Goal: Transaction & Acquisition: Purchase product/service

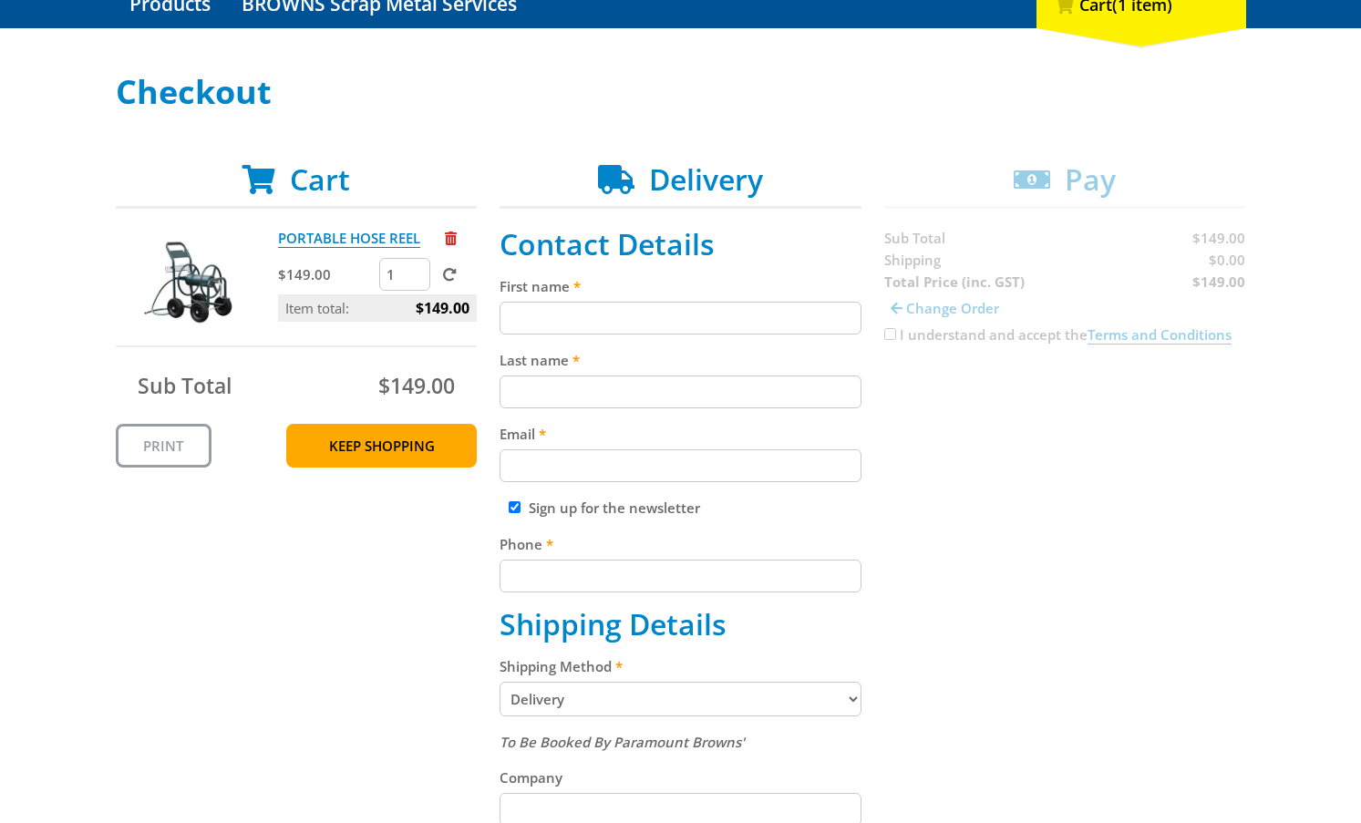
scroll to position [274, 0]
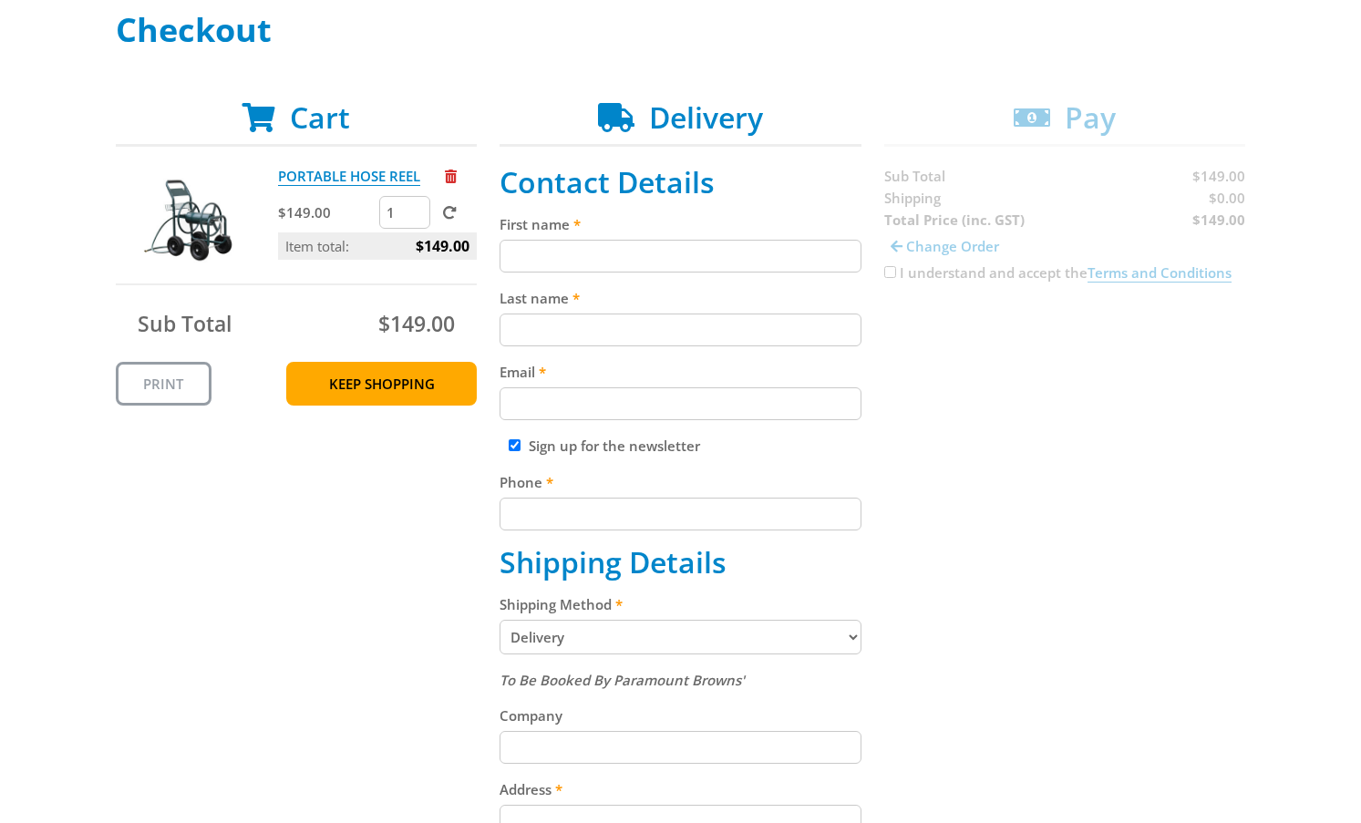
click at [626, 251] on input "First name" at bounding box center [681, 256] width 362 height 33
type input "Saki"
type input "Likouresis"
type input "0430469463"
type input "Thirteen Commercial Cleaning"
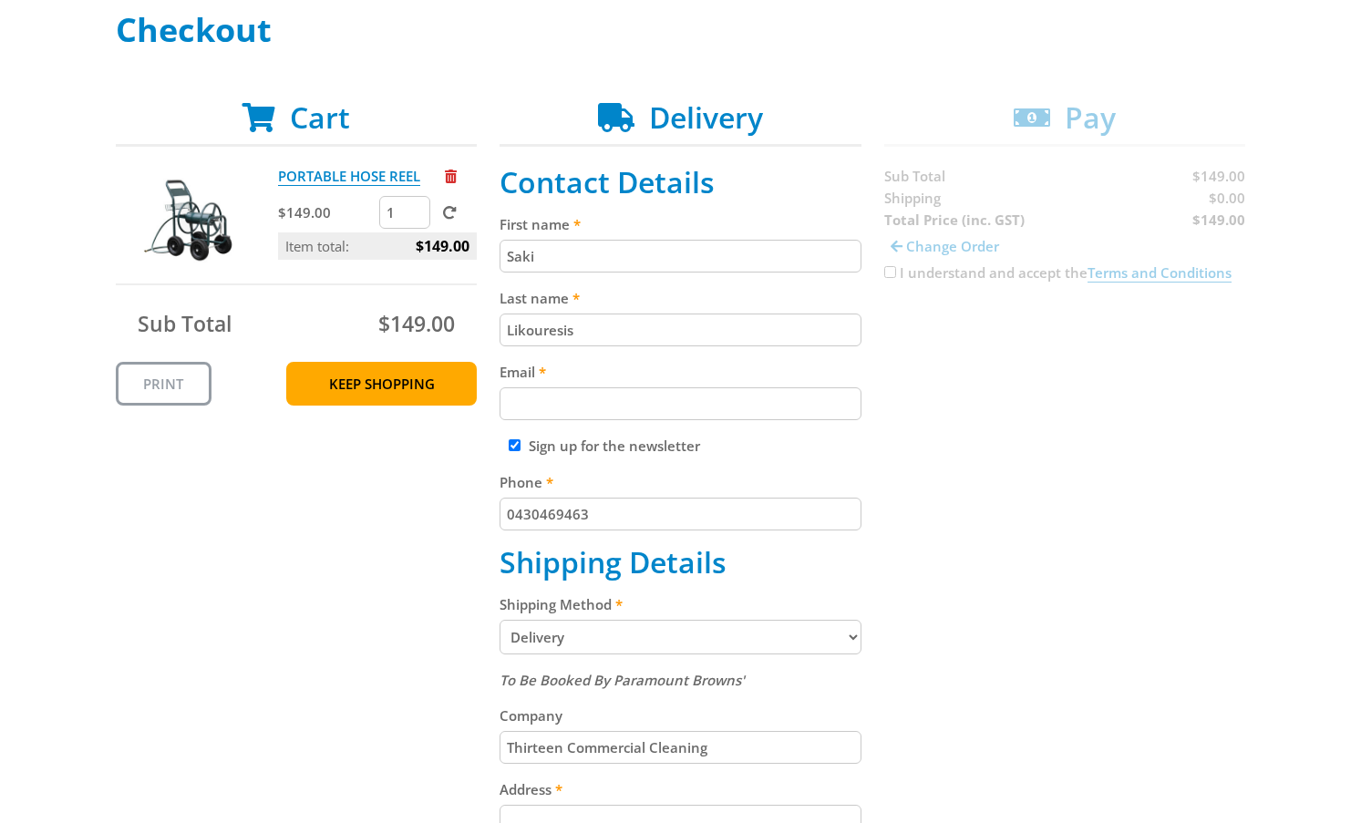
type input "8b Murray St"
type input "THEBARTON"
type input "5031"
select select "SA"
click at [534, 394] on input "Email" at bounding box center [681, 404] width 362 height 33
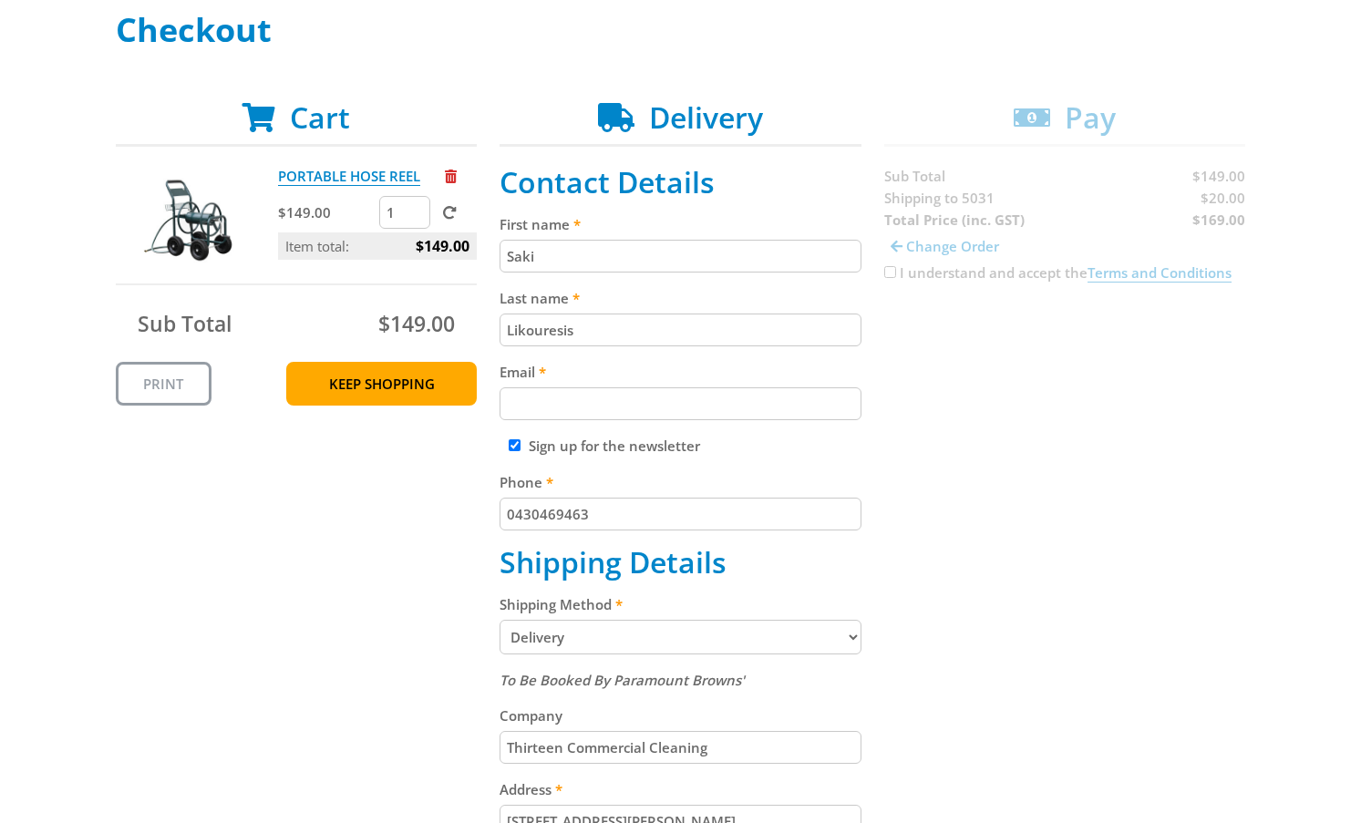
type input "saki@13cc.com.au"
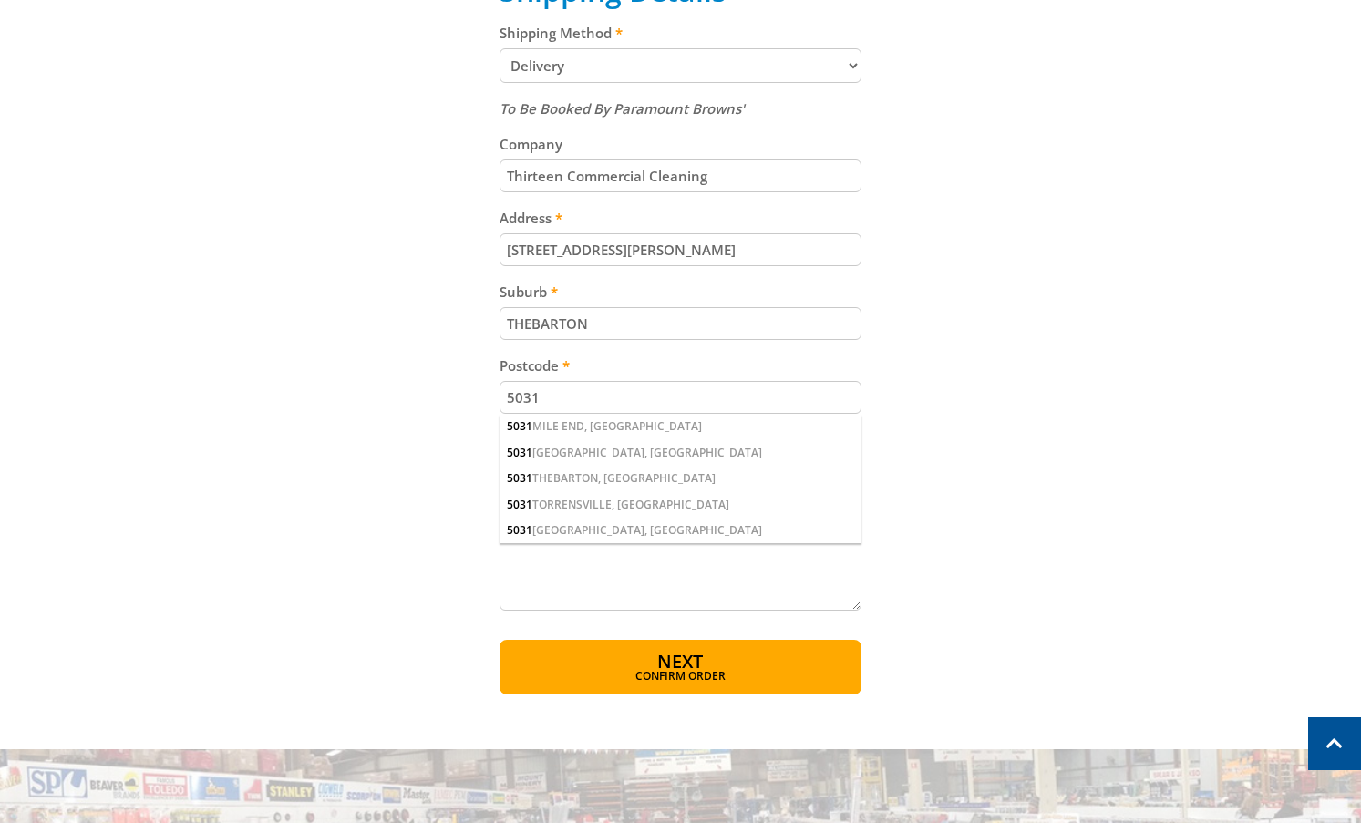
scroll to position [1003, 0]
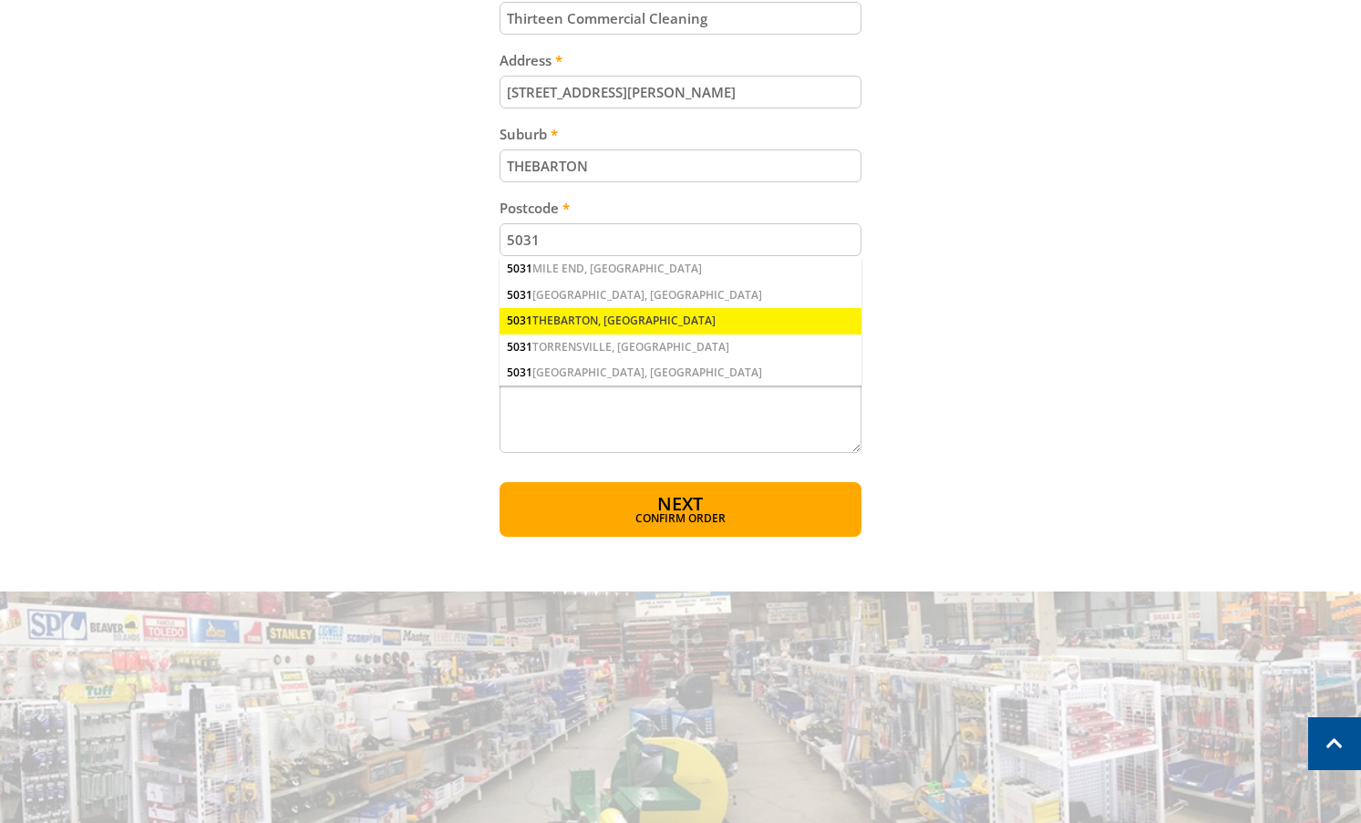
click at [648, 330] on div "5031 THEBARTON, SA" at bounding box center [681, 321] width 362 height 26
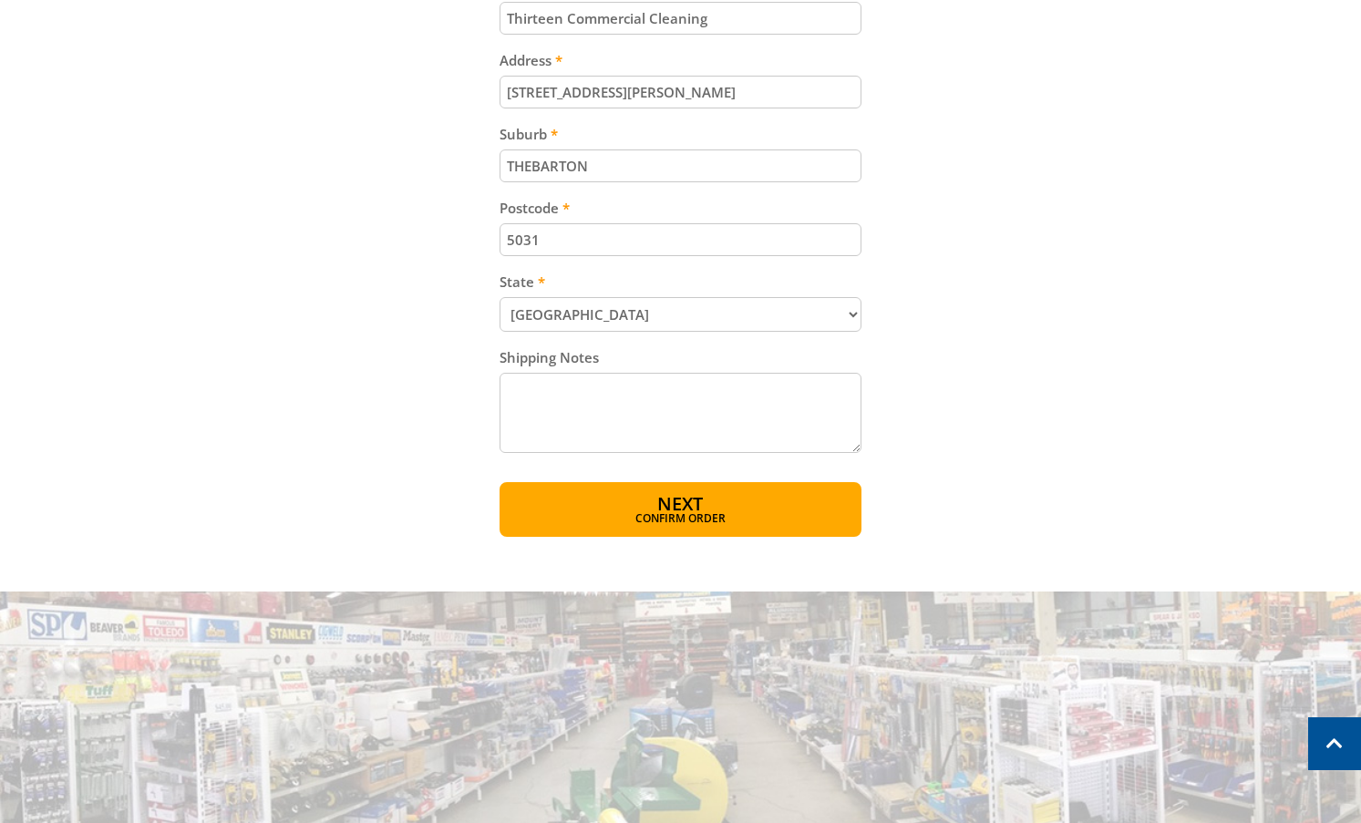
click at [618, 436] on textarea "Shipping Notes" at bounding box center [681, 413] width 362 height 80
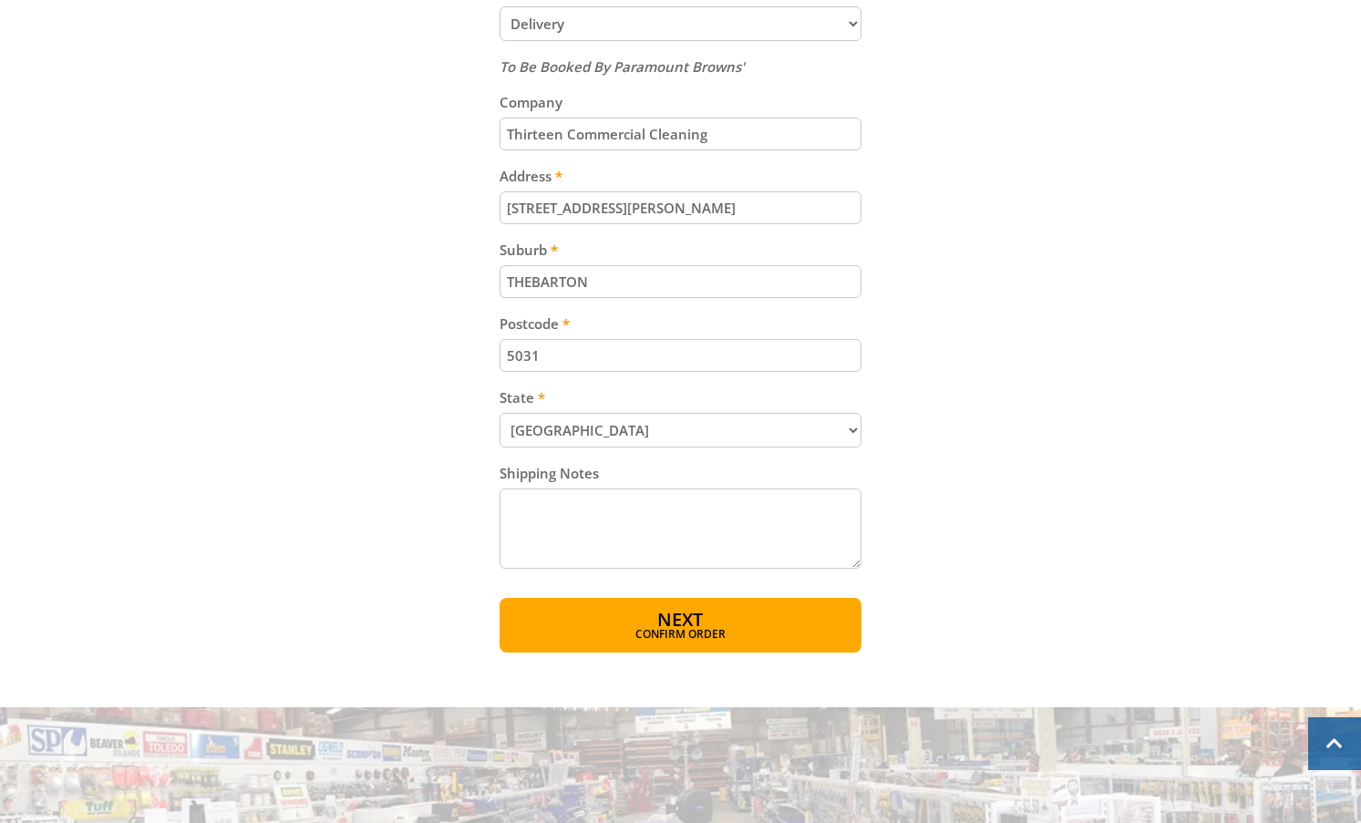
scroll to position [1094, 0]
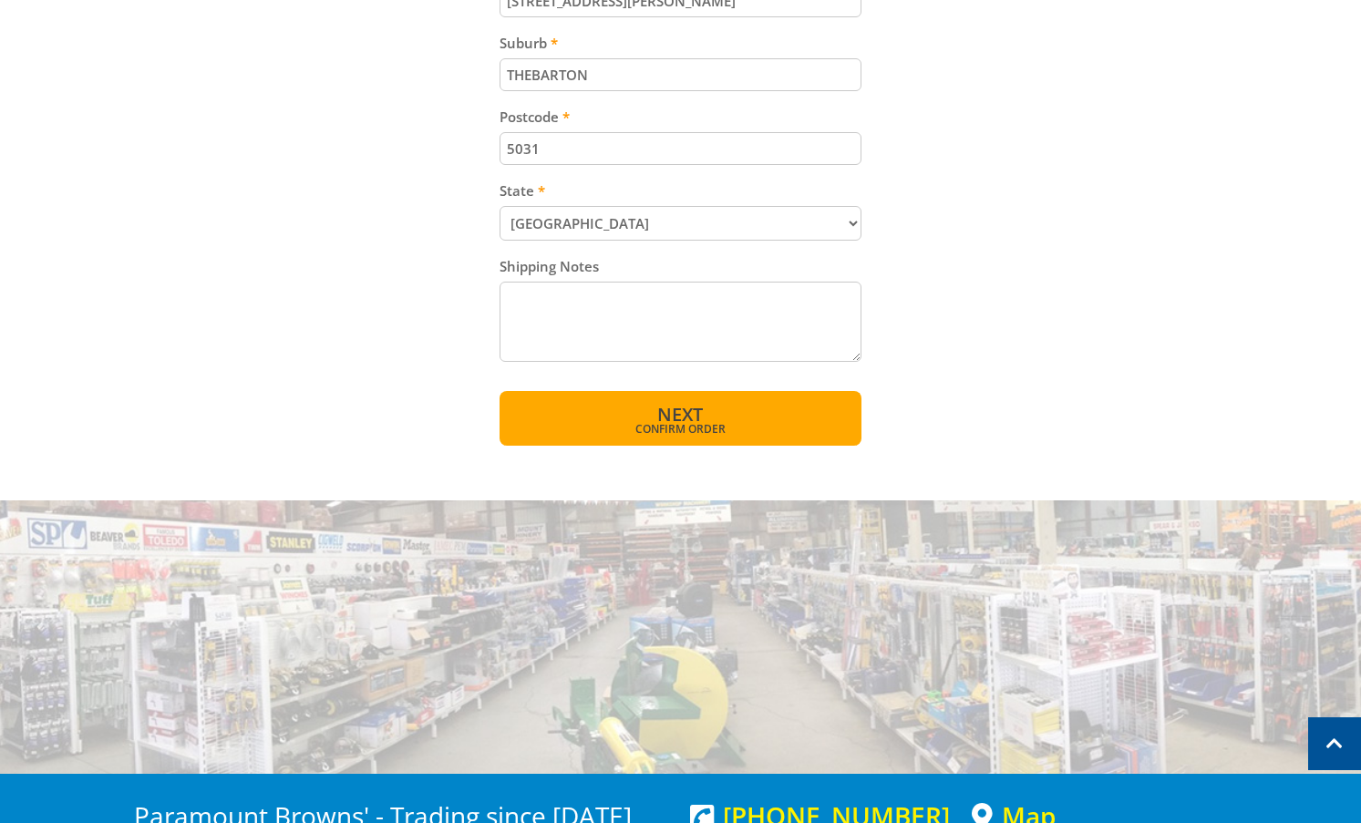
click at [751, 446] on div "OPEN TODAY 8:00am - 5:00pm Trading Hours Hardware & Machinery Mon 8:00am - 5:00…" at bounding box center [680, 67] width 1361 height 2322
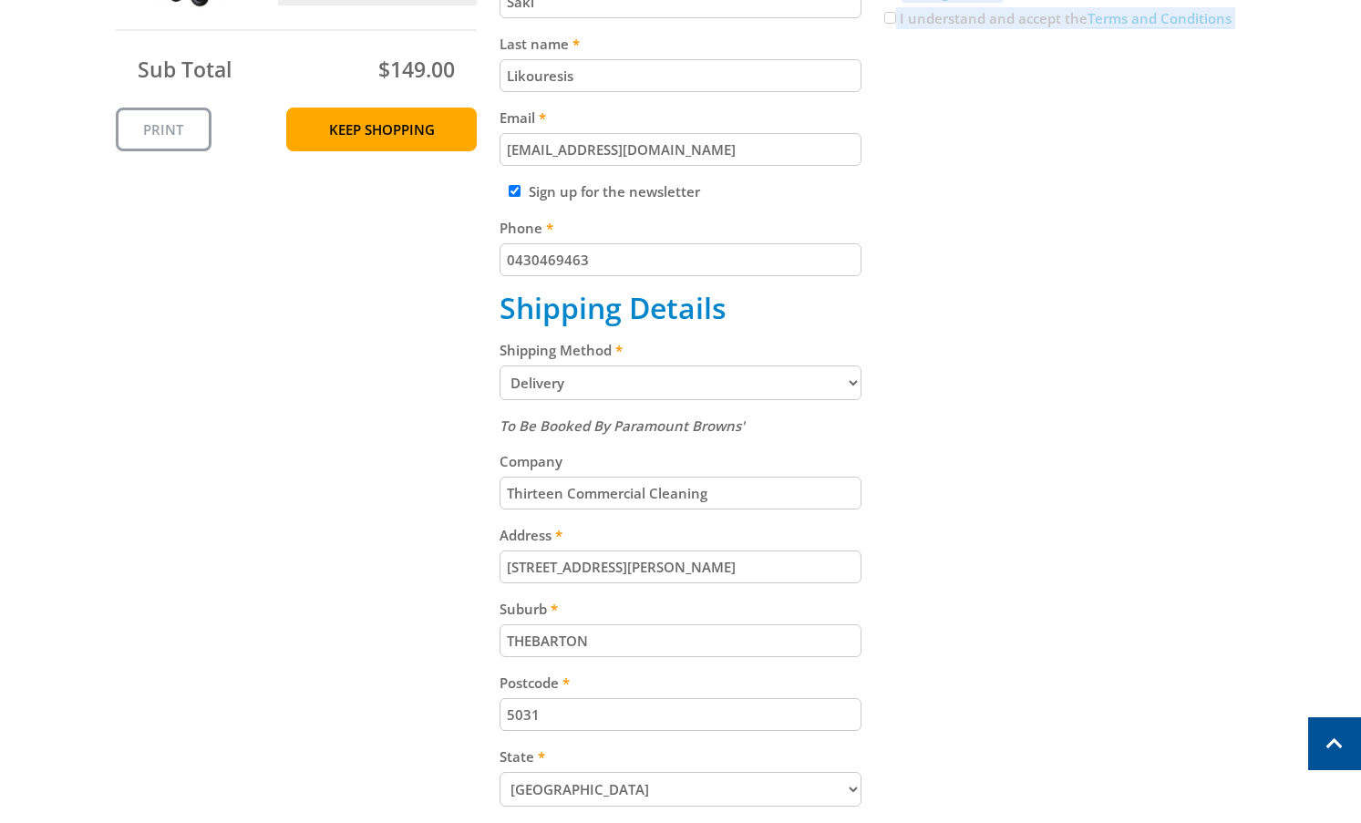
scroll to position [495, 0]
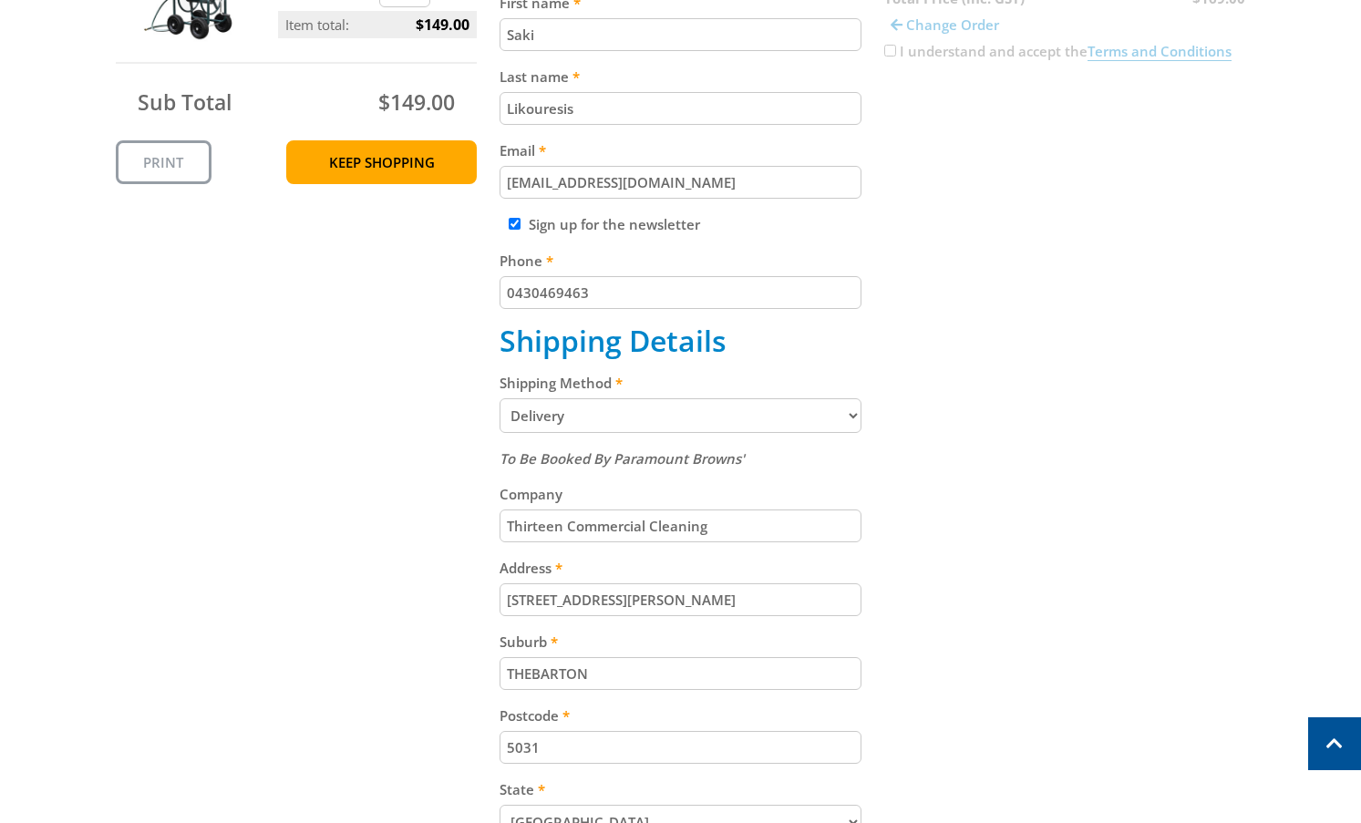
click at [533, 229] on label "Sign up for the newsletter" at bounding box center [614, 224] width 171 height 18
click at [521, 229] on input "Sign up for the newsletter" at bounding box center [515, 224] width 12 height 12
checkbox input "false"
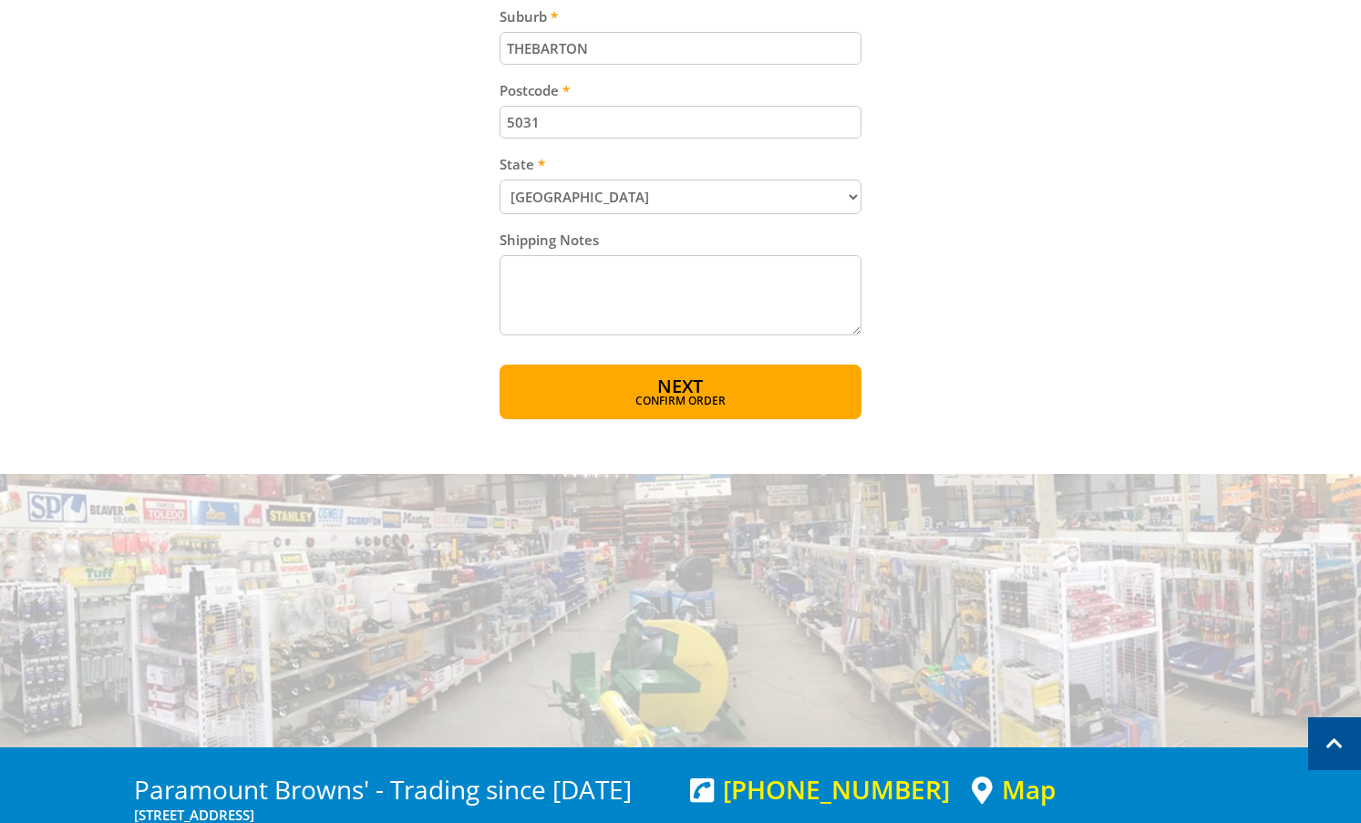
scroll to position [1133, 0]
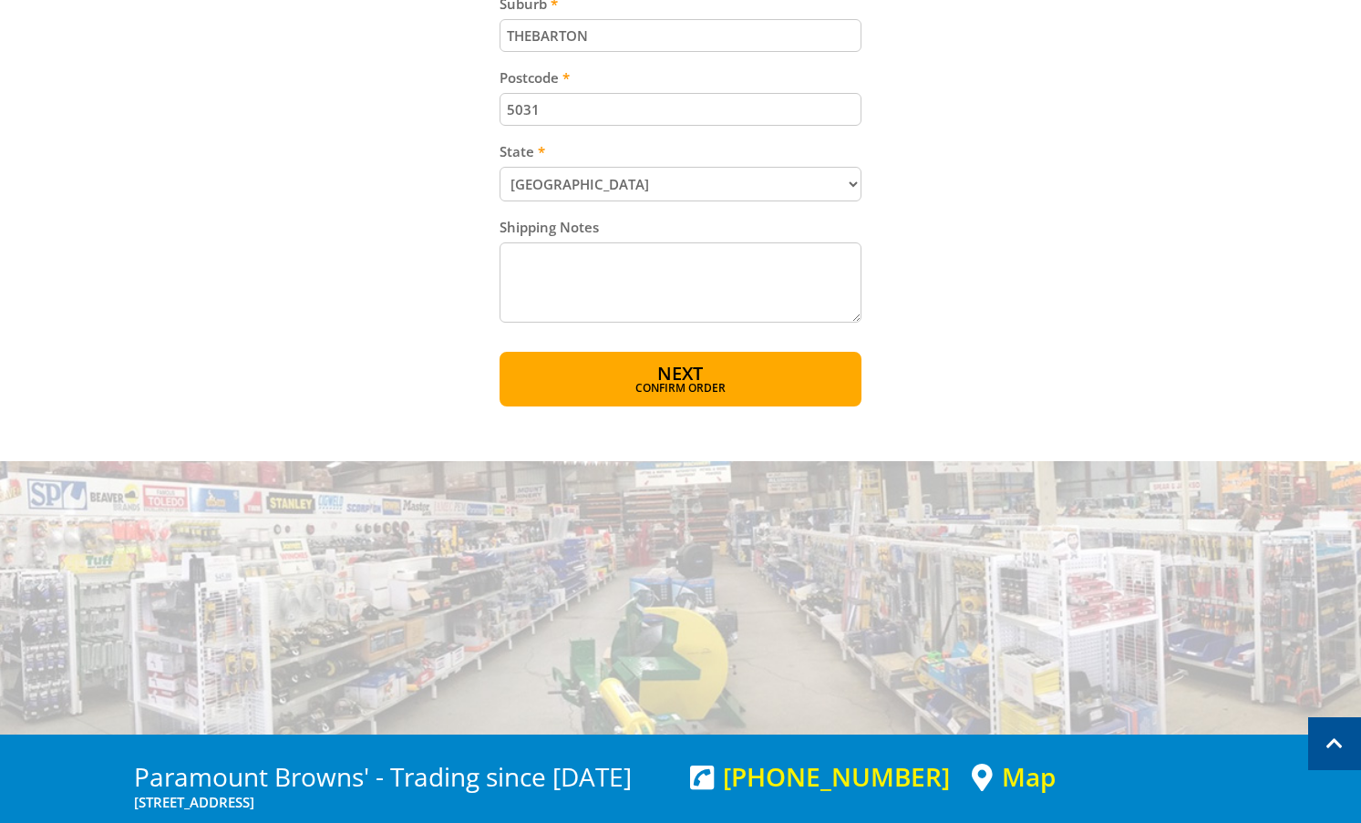
click at [659, 380] on button "Next Confirm order" at bounding box center [681, 379] width 362 height 55
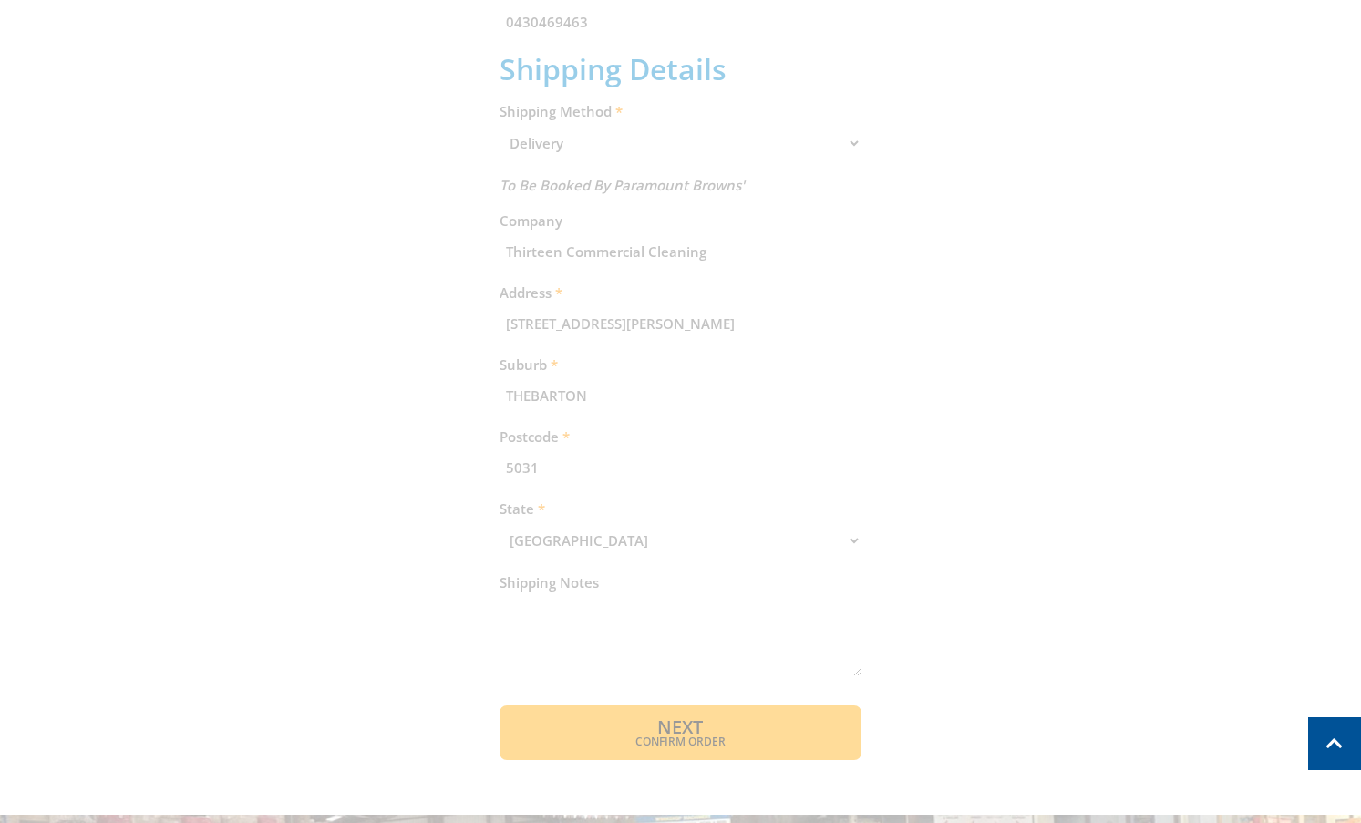
scroll to position [374, 0]
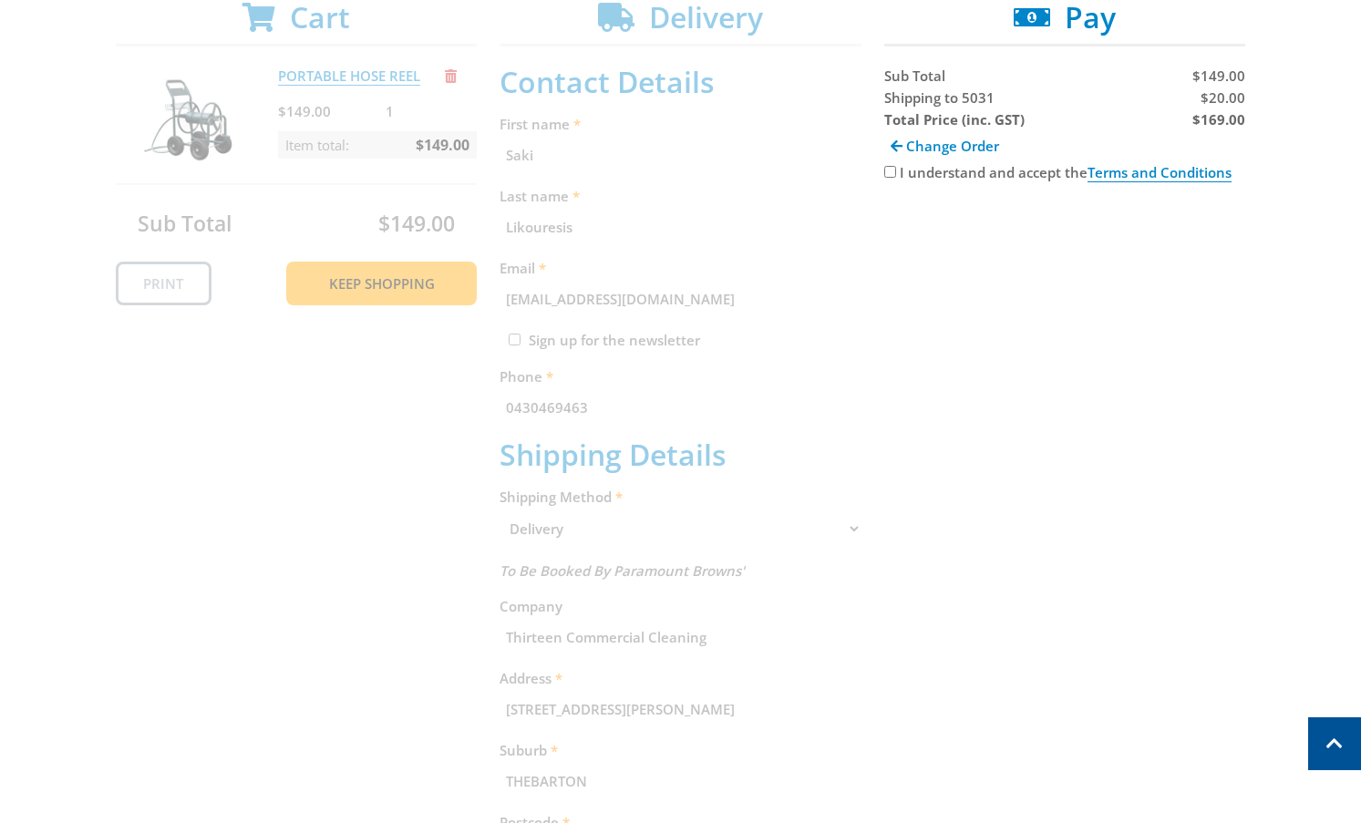
click at [886, 173] on input "I understand and accept the Terms and Conditions" at bounding box center [890, 172] width 12 height 12
checkbox input "true"
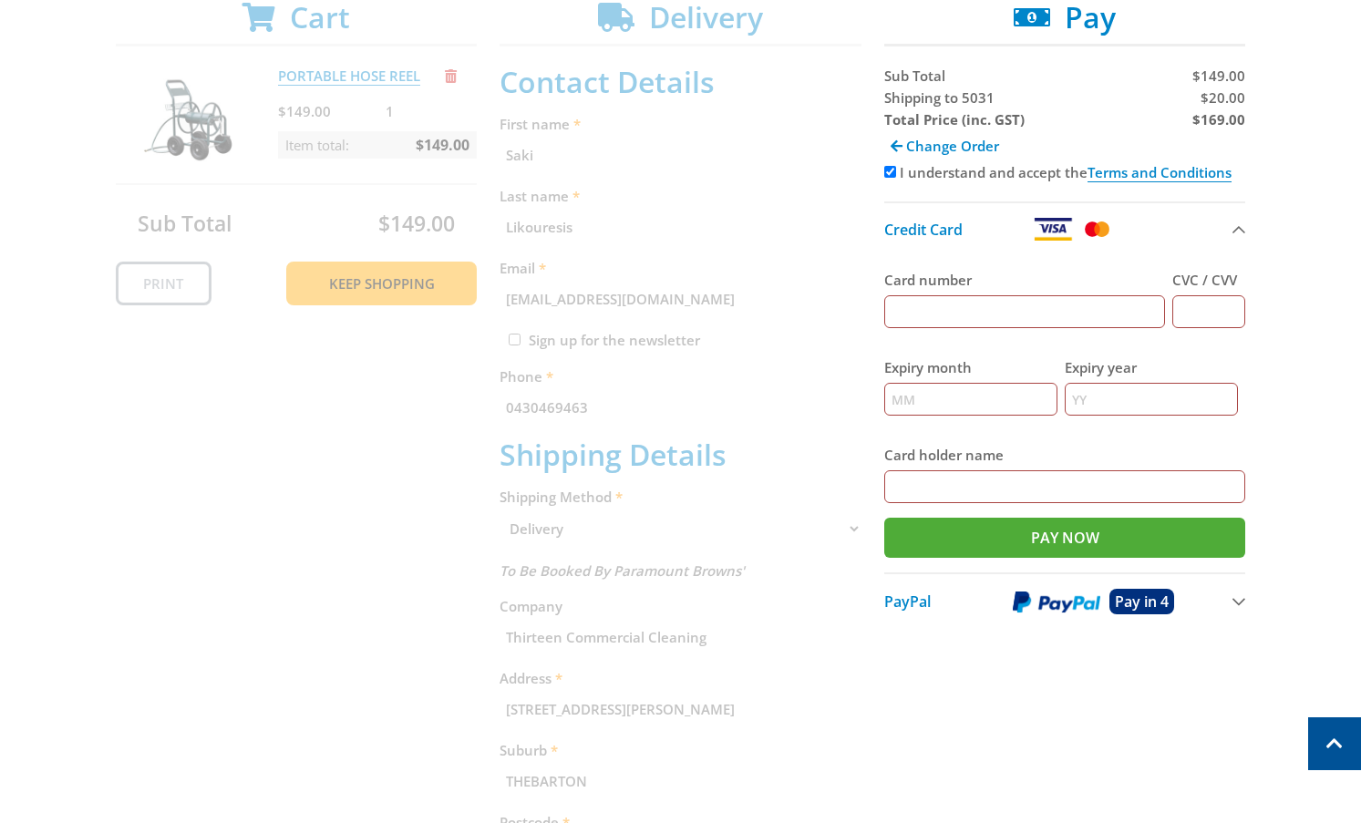
click at [991, 319] on input "Card number" at bounding box center [1025, 311] width 282 height 33
type input "5192440105777853"
type input "820"
type input "05"
type input "2028"
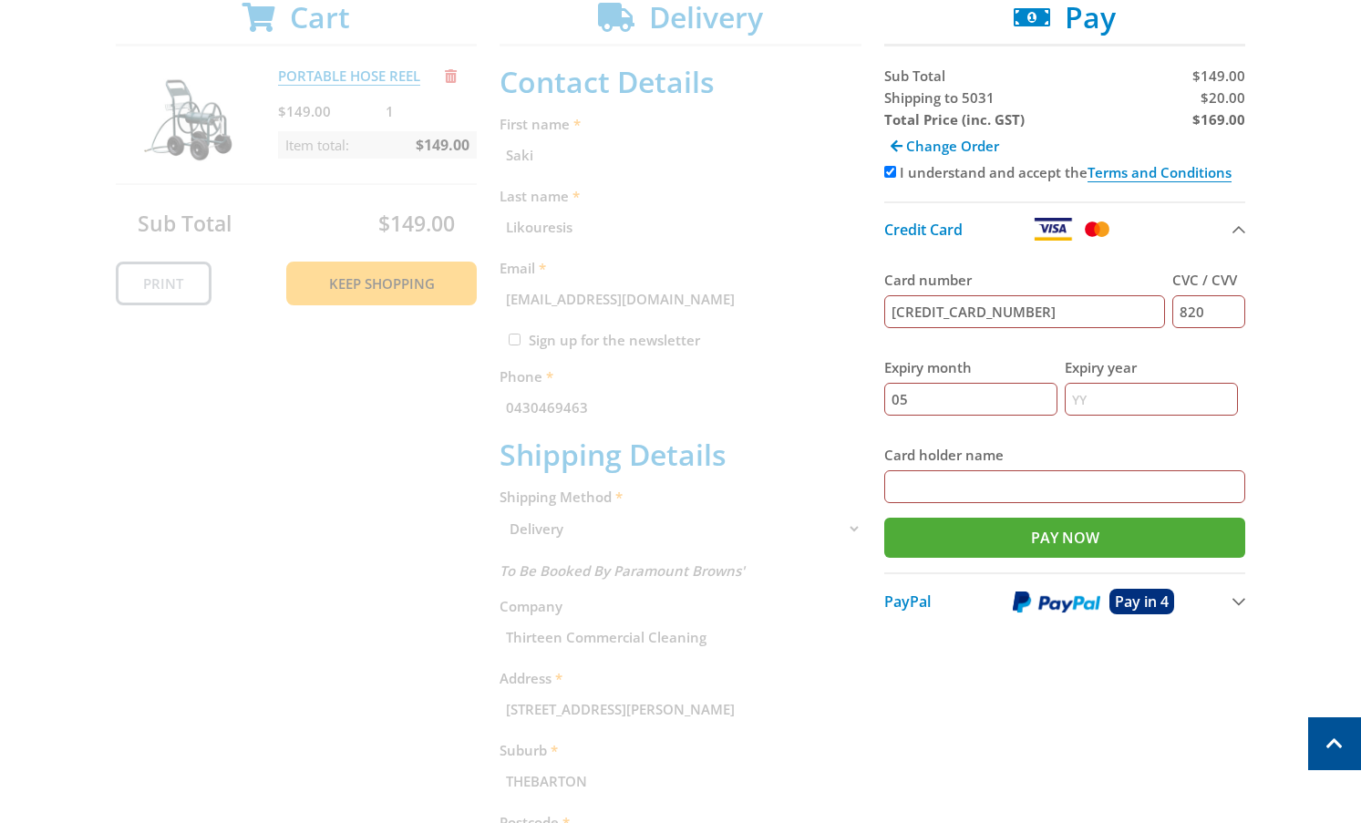
type input "Saki Likouresis"
click at [1066, 541] on input "Pay Now" at bounding box center [1065, 538] width 362 height 40
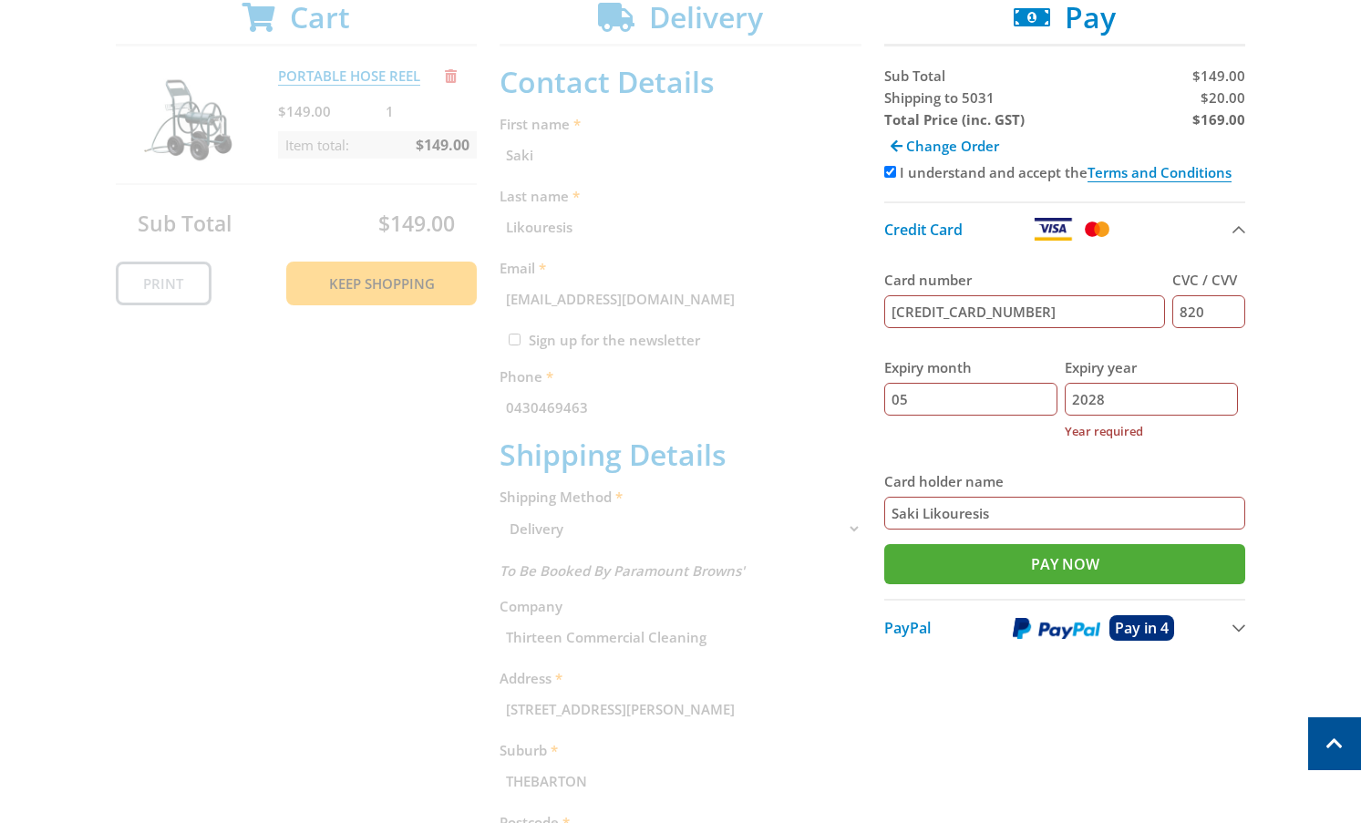
click at [1107, 384] on input "2028" at bounding box center [1151, 399] width 173 height 33
click at [1347, 359] on div "Select your Delivery Method Personal Pick up Available in 5 days Courier Pick u…" at bounding box center [680, 529] width 1361 height 1235
drag, startPoint x: 1024, startPoint y: 550, endPoint x: 1015, endPoint y: 557, distance: 11.7
click at [1025, 550] on input "Pay Now" at bounding box center [1065, 564] width 362 height 40
click at [1015, 557] on input "Pay Now" at bounding box center [1065, 564] width 362 height 40
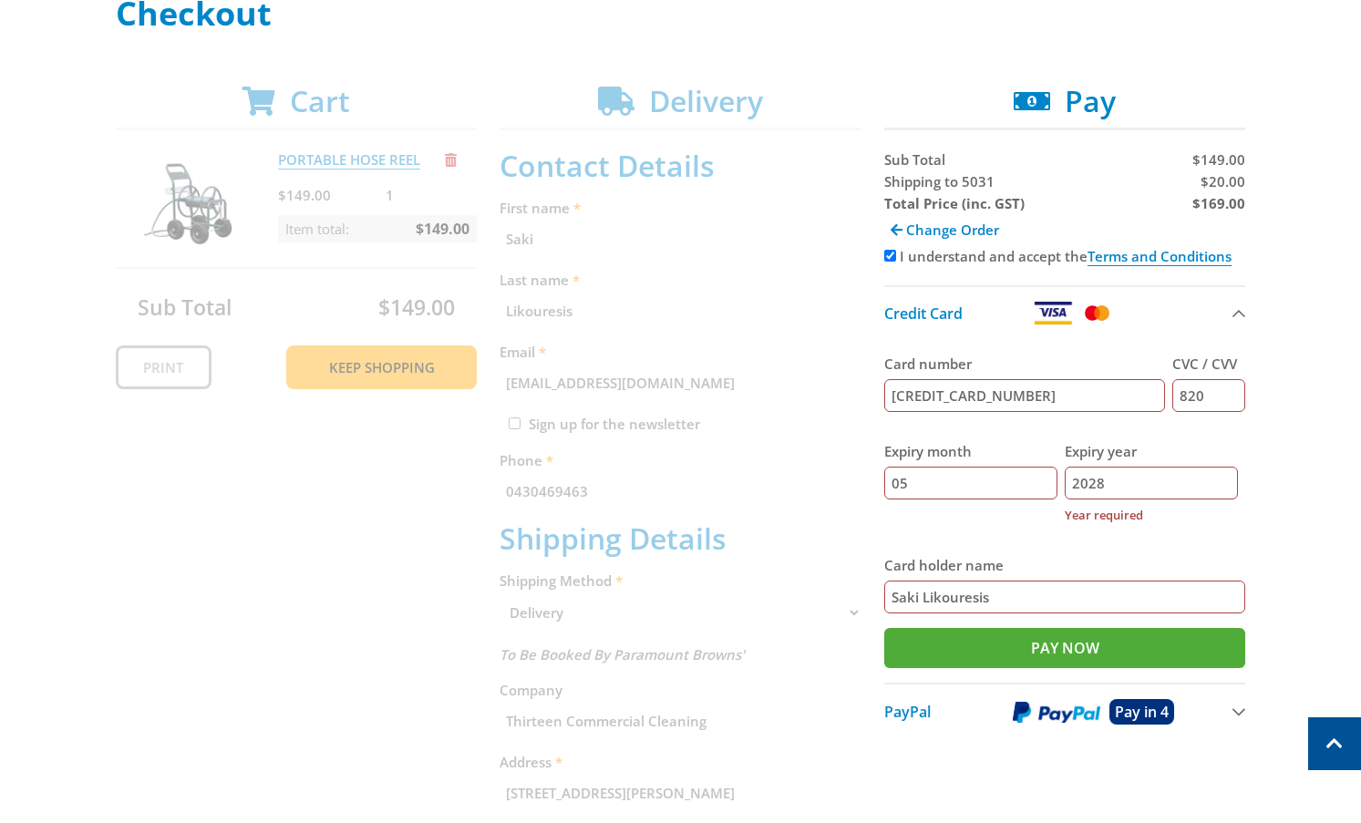
scroll to position [283, 0]
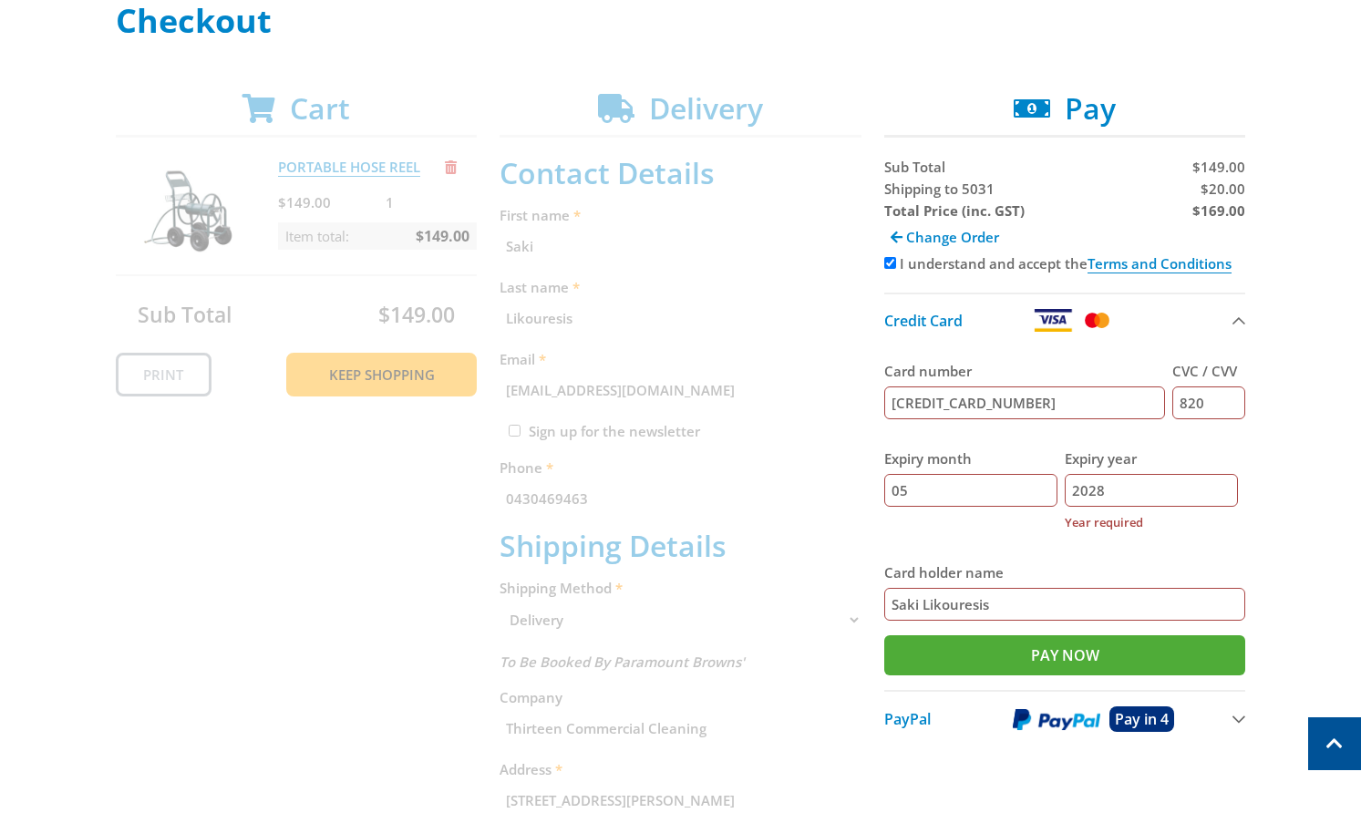
drag, startPoint x: 1134, startPoint y: 490, endPoint x: 1032, endPoint y: 498, distance: 102.5
click at [1032, 498] on div "Expiry month 05 Expiry year 2028 Year required" at bounding box center [1065, 491] width 362 height 114
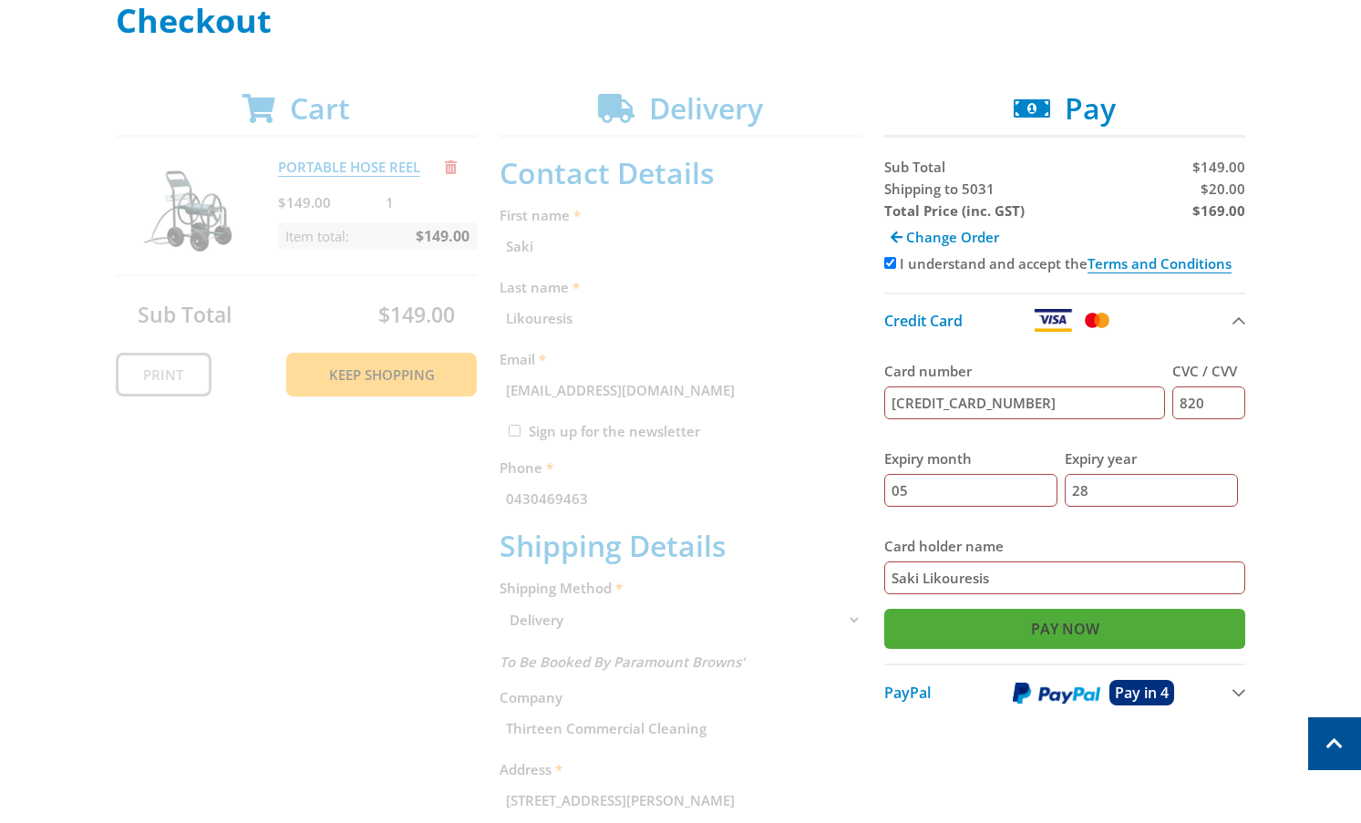
type input "28"
click at [1038, 619] on input "Pay Now" at bounding box center [1065, 629] width 362 height 40
type input "Paying..."
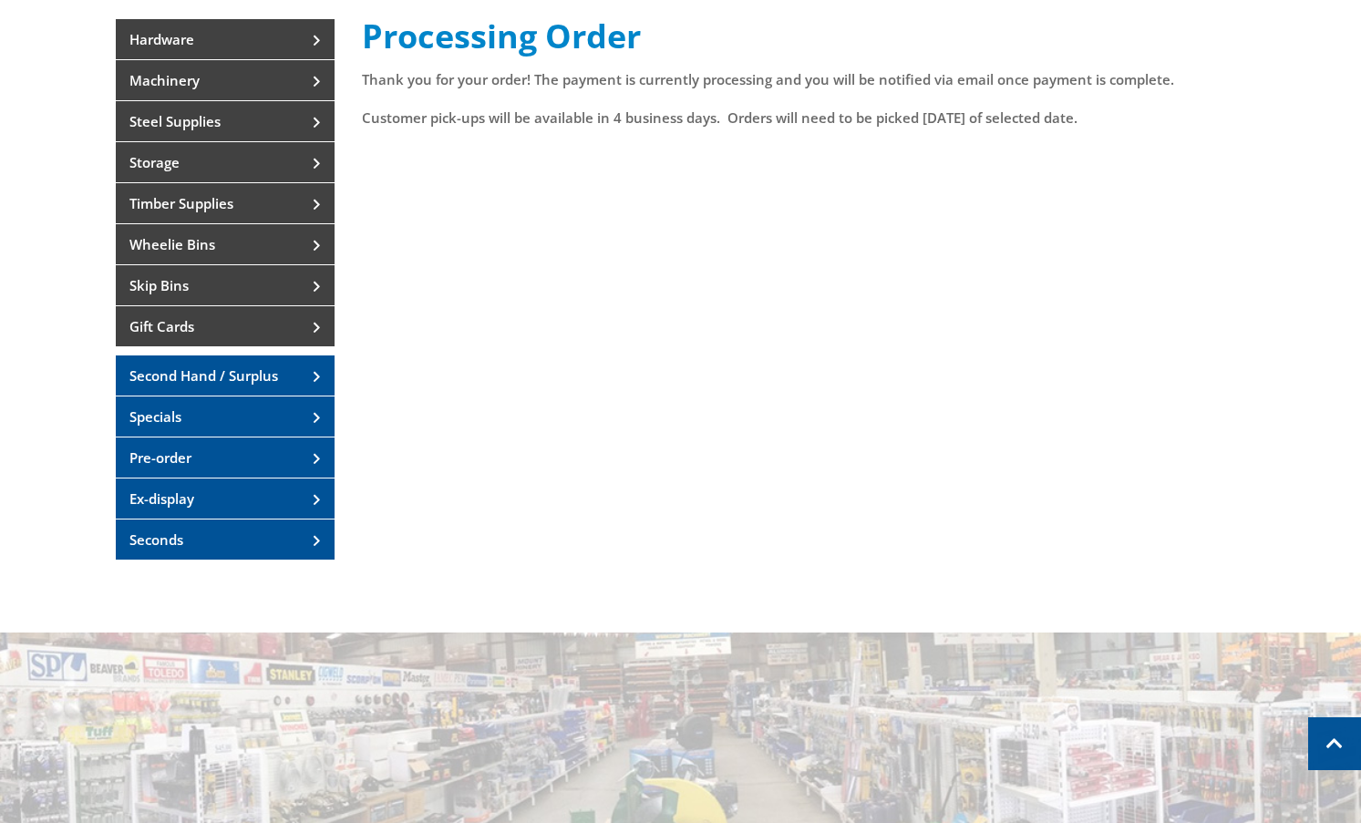
scroll to position [91, 0]
